Goal: Contribute content

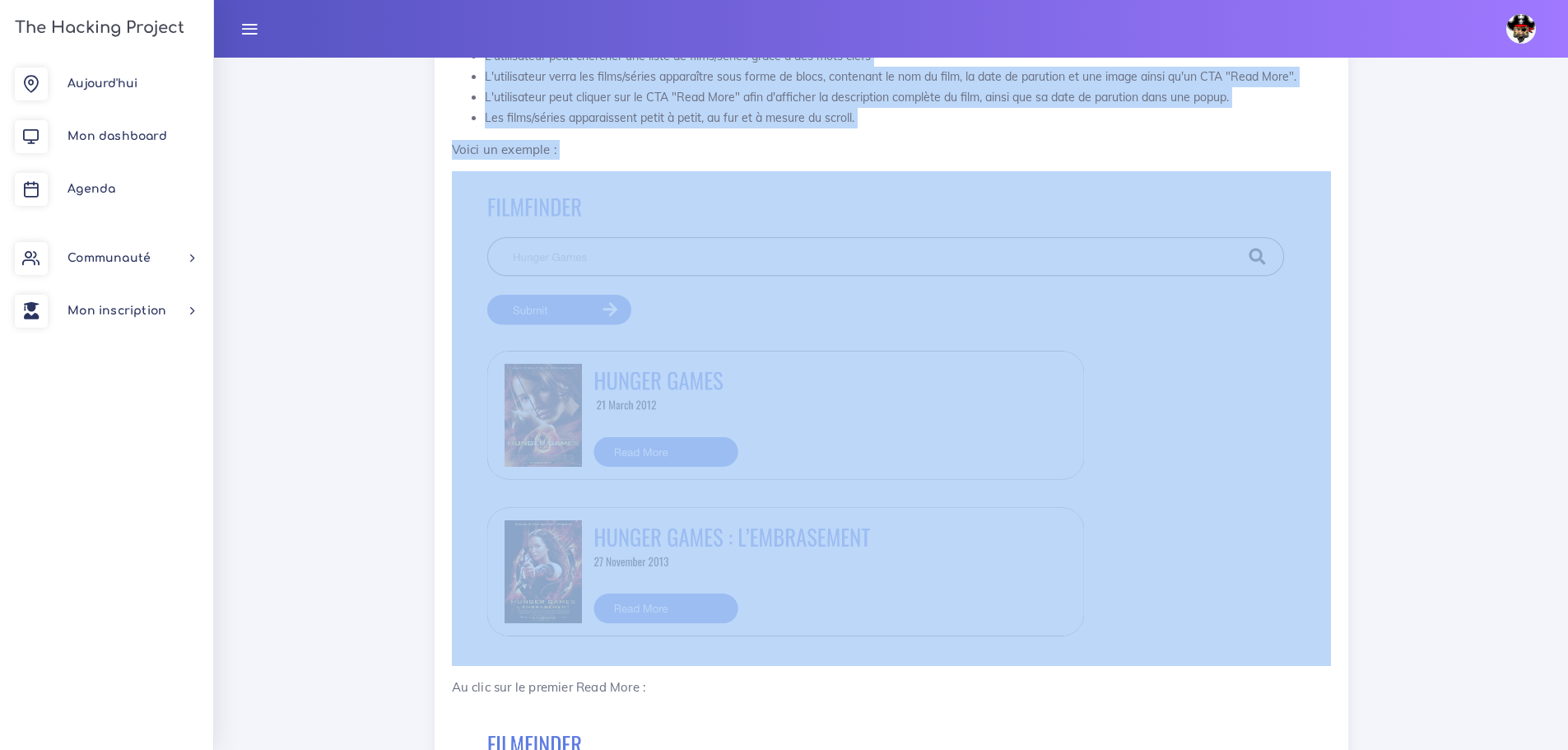
scroll to position [3162, 0]
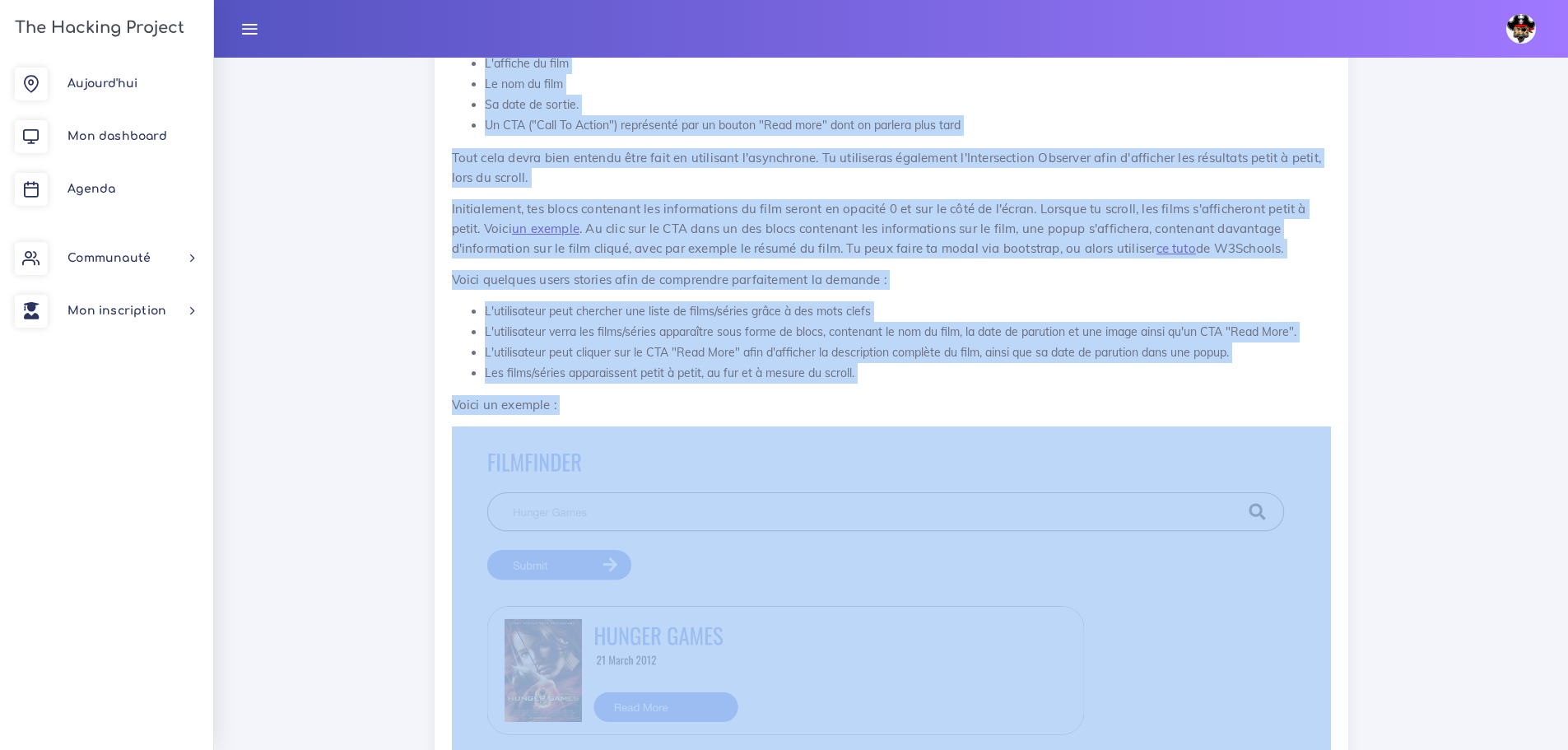
drag, startPoint x: 450, startPoint y: 387, endPoint x: 639, endPoint y: 422, distance: 192.2
click at [639, 422] on div "Afficher une liste de films 1. Introduction Peut-être que tu as déjà entendu pa…" at bounding box center [891, 696] width 914 height 1954
copy div "Ensuite, il te faudra créer un formulaire où l'utilisateur pourra entrer le nom…"
click at [638, 406] on p "Voici un exemple :" at bounding box center [891, 405] width 879 height 20
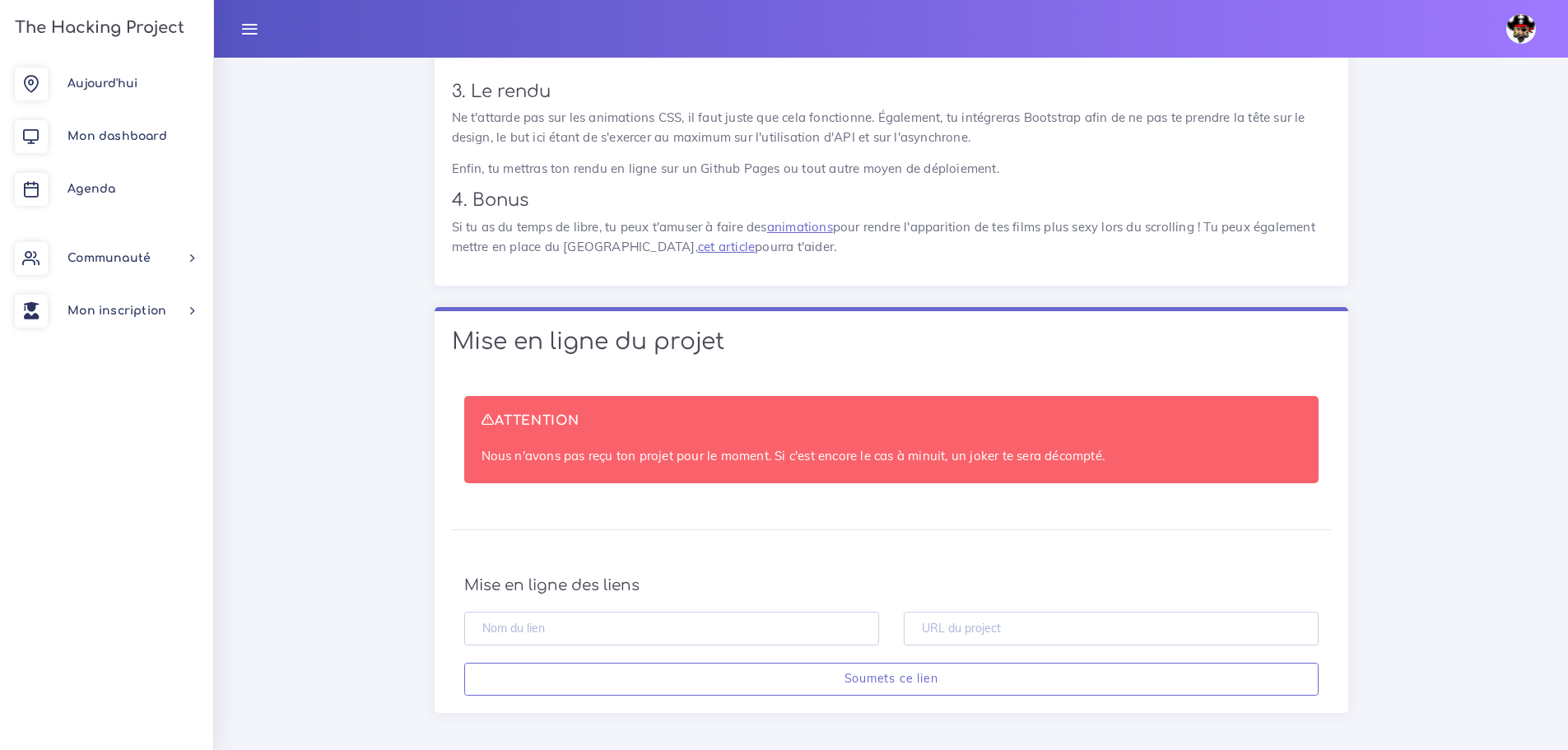
scroll to position [4560, 0]
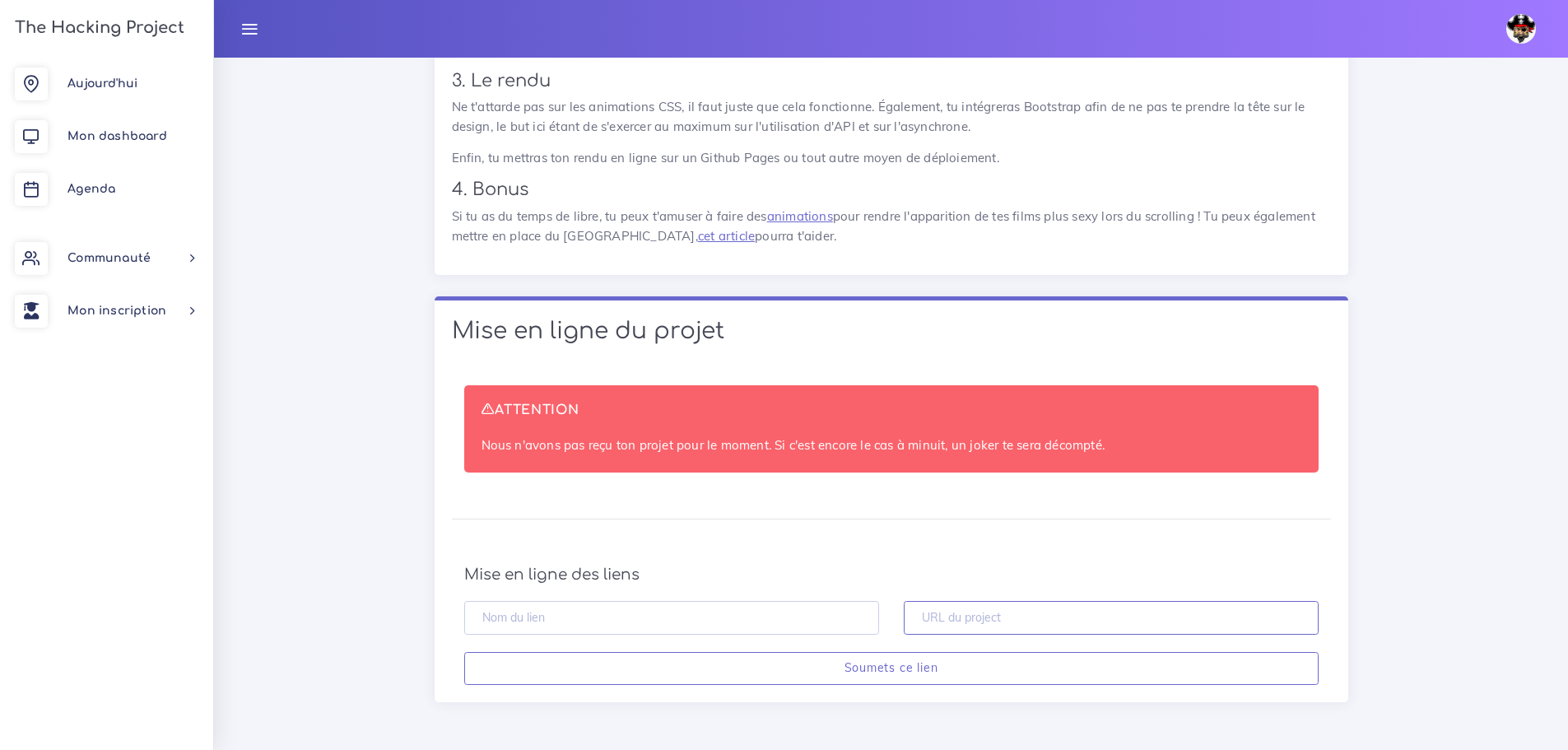
click at [959, 616] on input "text" at bounding box center [1111, 617] width 415 height 34
paste input "https://github.com/melody-ste/Filmfinder"
type input "https://github.com/melody-ste/Filmfinder"
click at [786, 619] on input "text" at bounding box center [672, 617] width 415 height 34
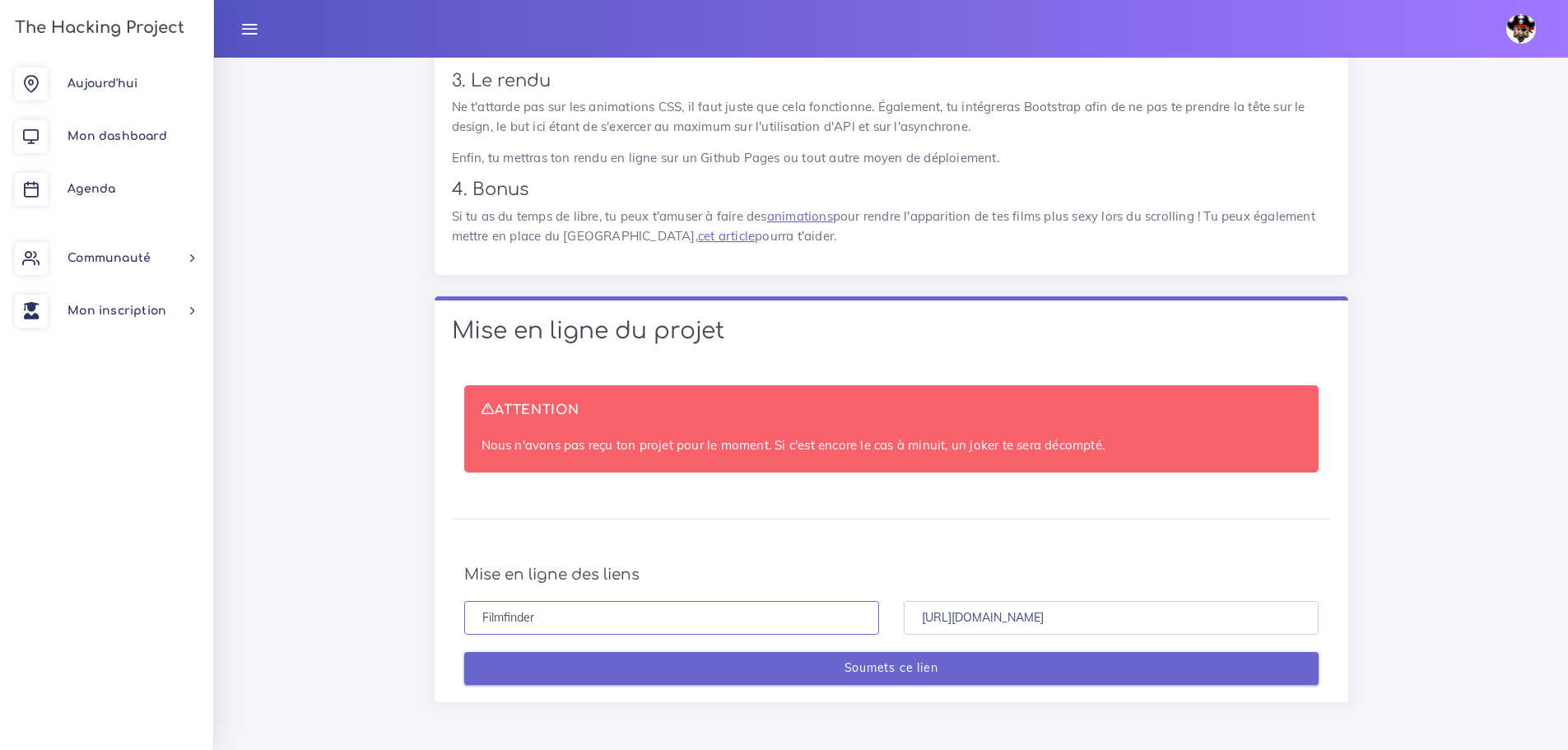
type input "Filmfinder"
click at [830, 672] on input "Soumets ce lien" at bounding box center [891, 668] width 854 height 34
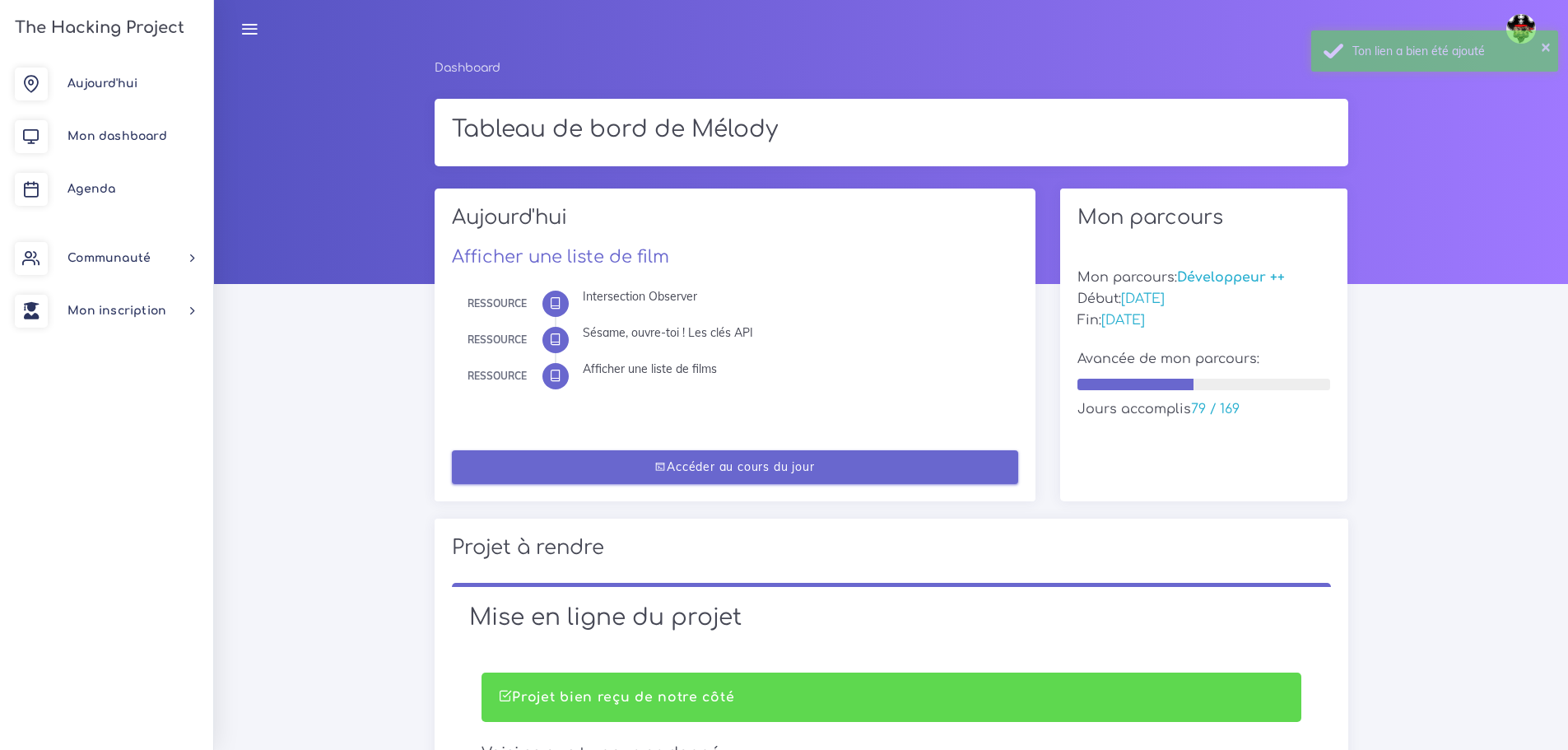
click at [897, 465] on link "Accéder au cours du jour" at bounding box center [734, 467] width 566 height 34
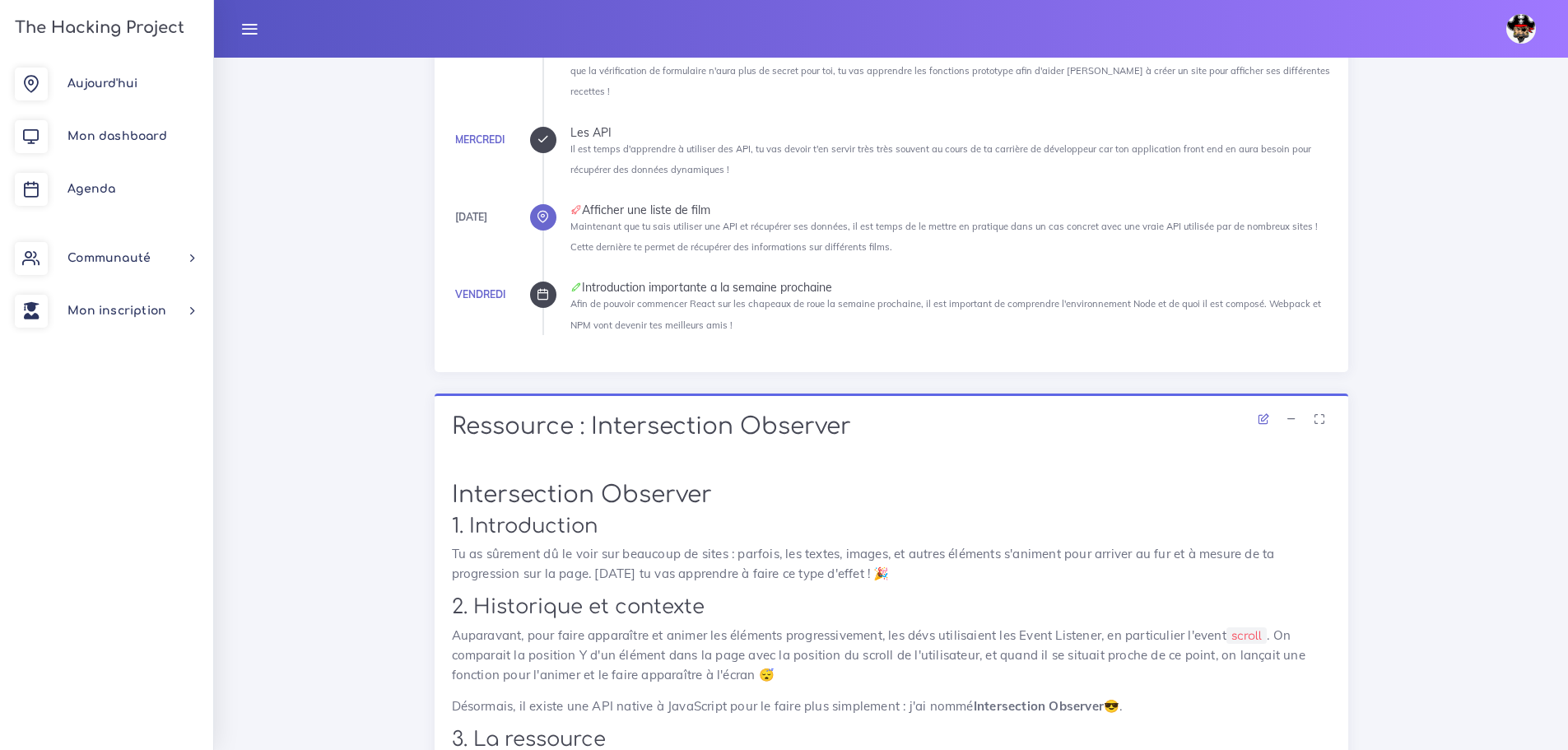
scroll to position [83, 0]
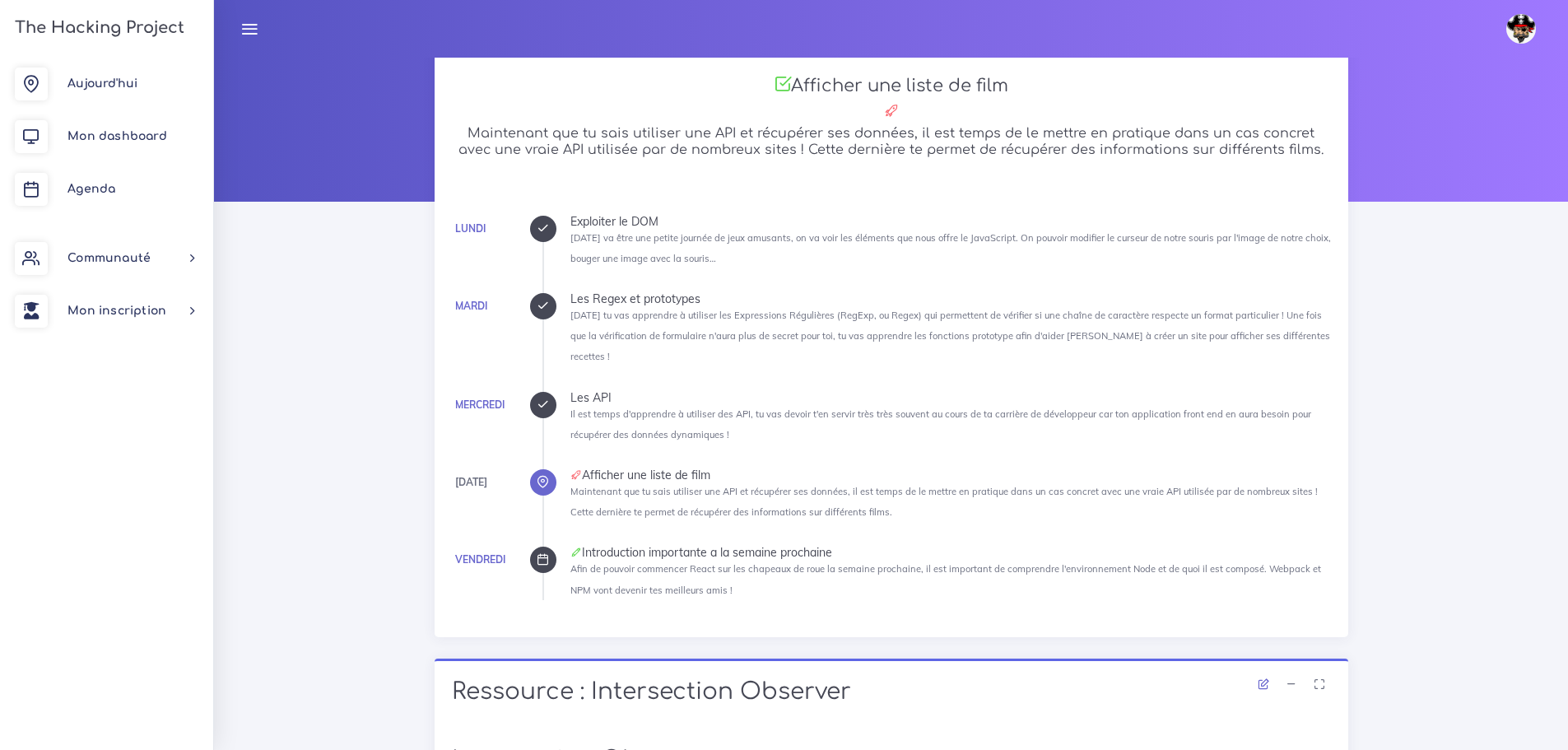
click at [537, 400] on icon at bounding box center [543, 404] width 12 height 12
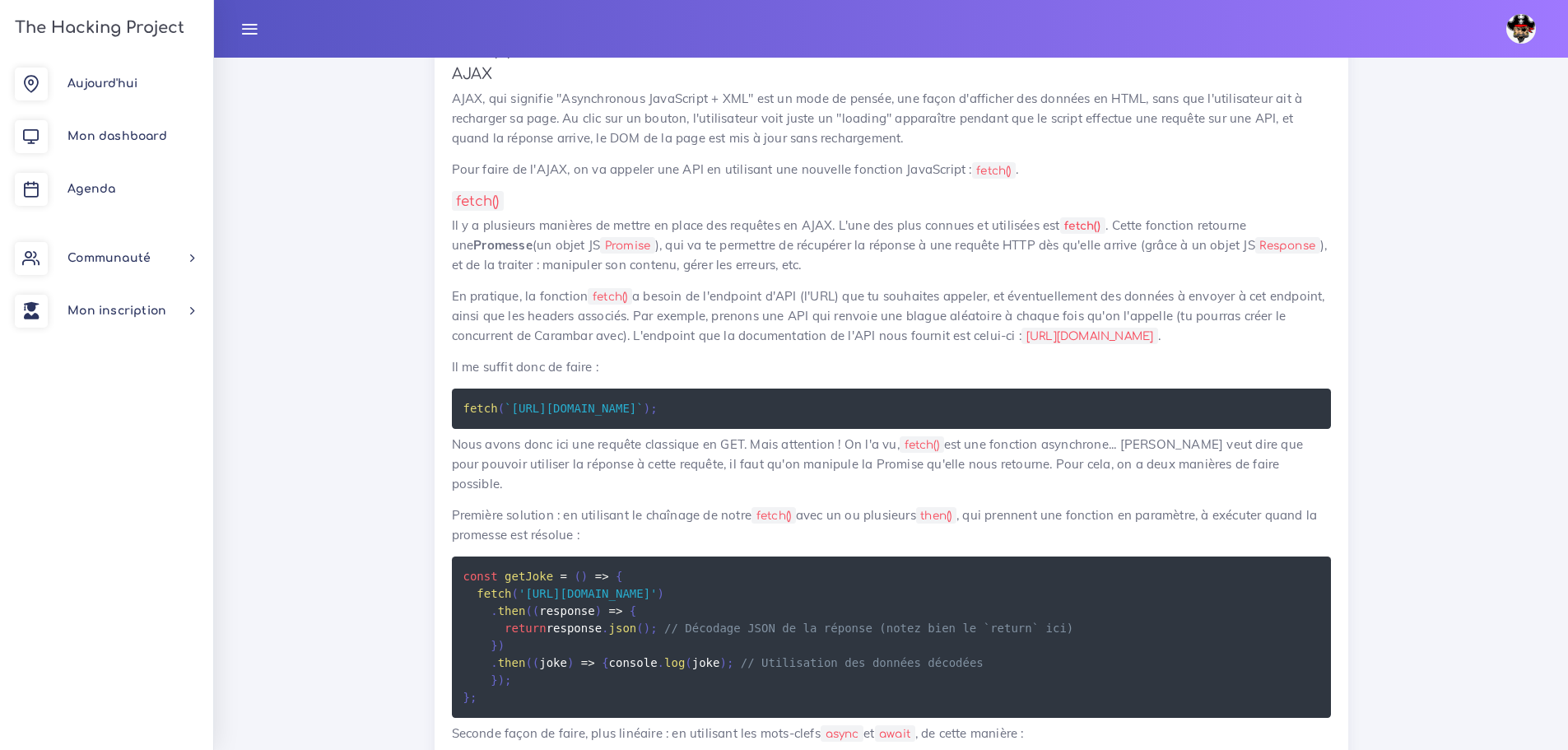
scroll to position [4773, 0]
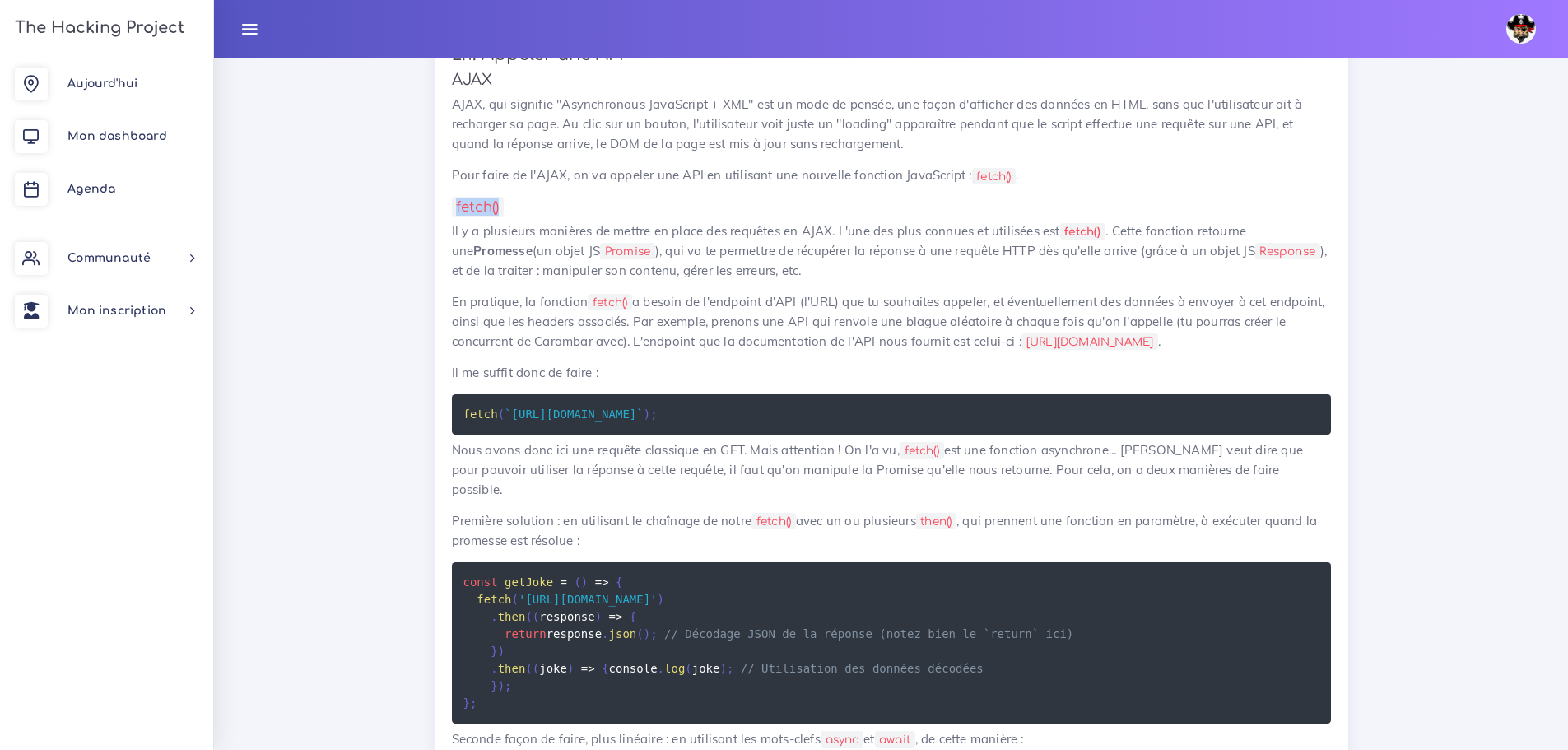
drag, startPoint x: 520, startPoint y: 235, endPoint x: 404, endPoint y: 239, distance: 116.1
copy code "fetch()"
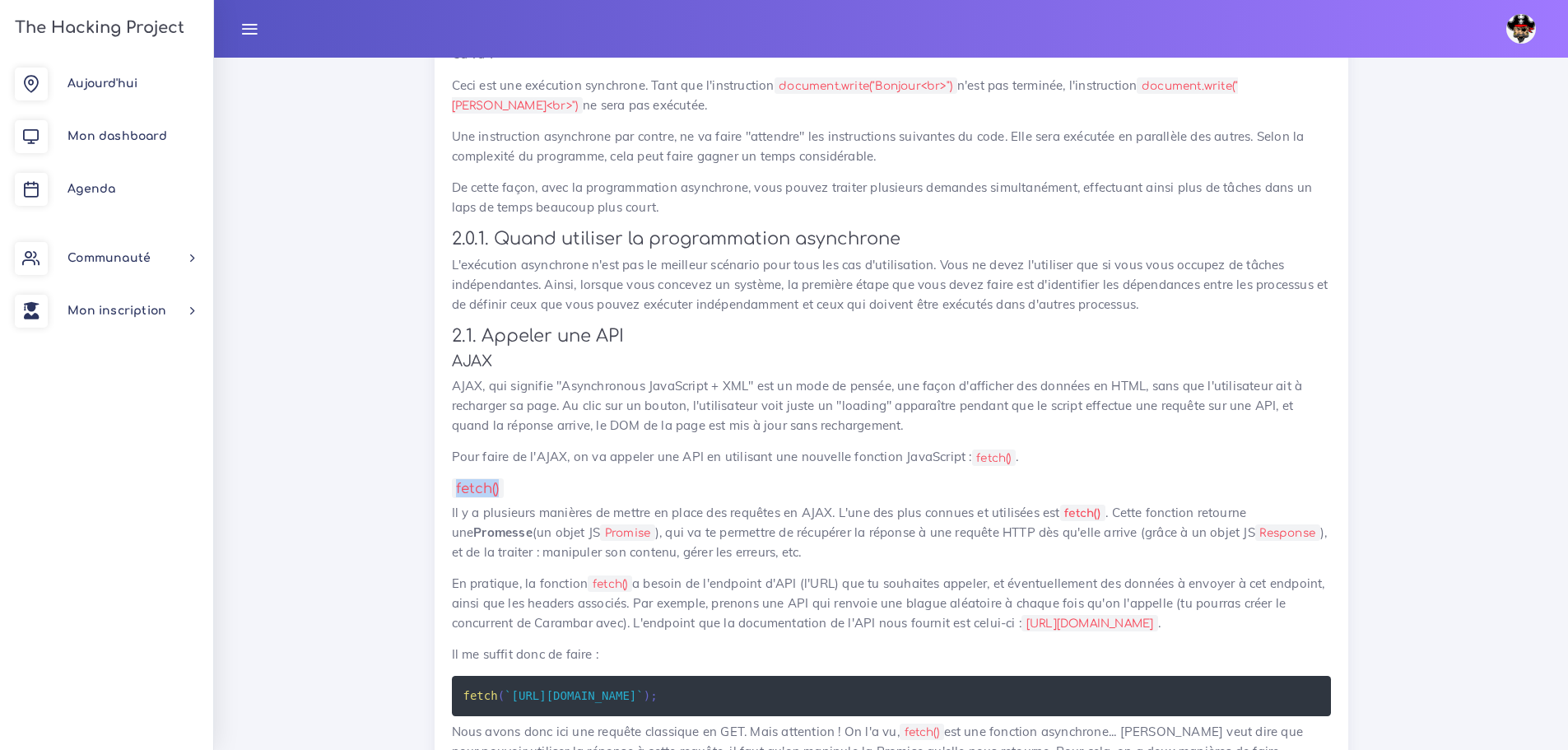
scroll to position [4526, 0]
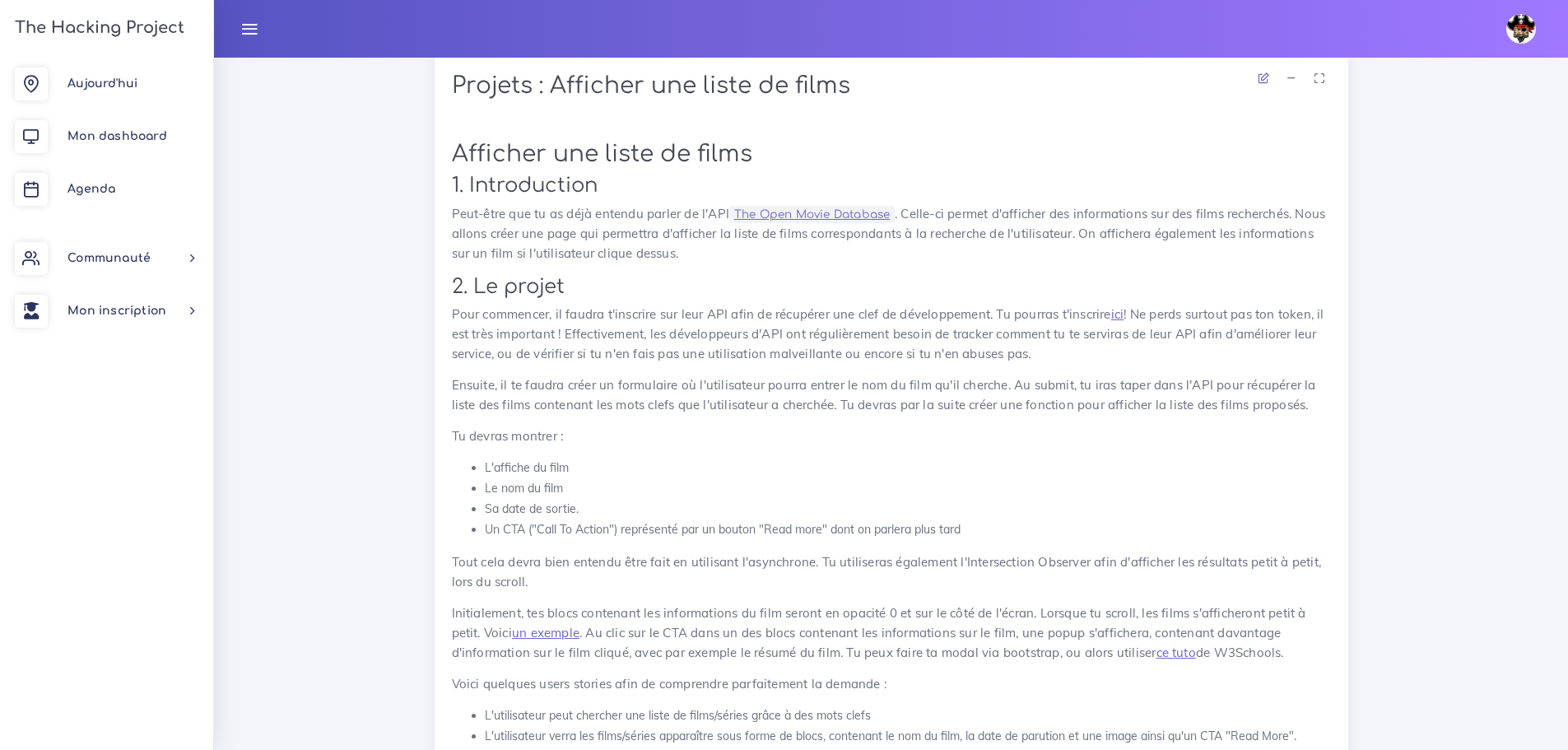
scroll to position [2716, 0]
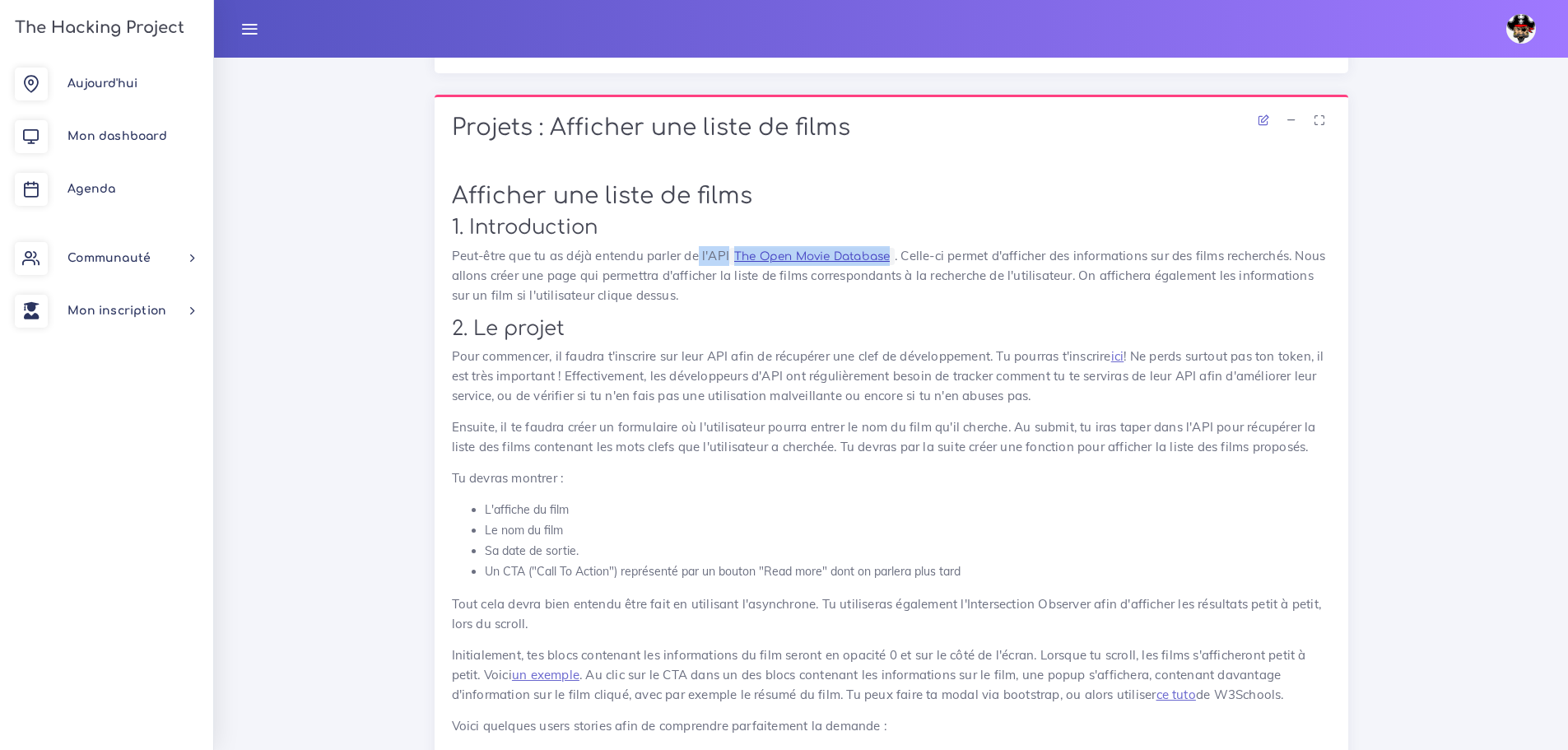
drag, startPoint x: 699, startPoint y: 254, endPoint x: 897, endPoint y: 255, distance: 198.0
copy p "l'API The Open Movie Database"
